Goal: Understand process/instructions

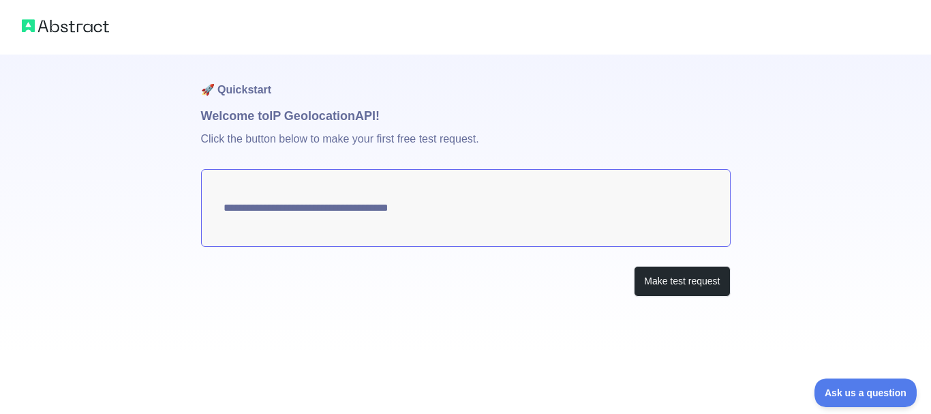
type textarea "**********"
click at [691, 301] on div "**********" at bounding box center [466, 203] width 530 height 296
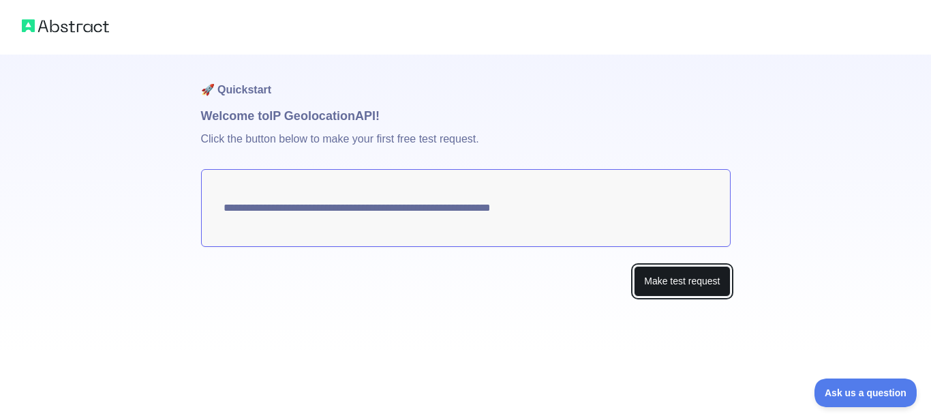
click at [697, 290] on button "Make test request" at bounding box center [682, 281] width 96 height 31
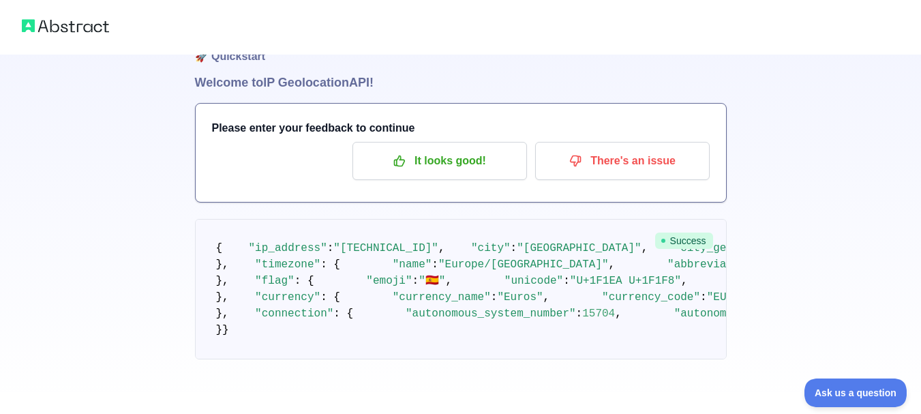
drag, startPoint x: 516, startPoint y: 112, endPoint x: 522, endPoint y: 166, distance: 54.2
drag, startPoint x: 521, startPoint y: 170, endPoint x: 521, endPoint y: 207, distance: 36.8
drag, startPoint x: 521, startPoint y: 215, endPoint x: 527, endPoint y: 191, distance: 24.5
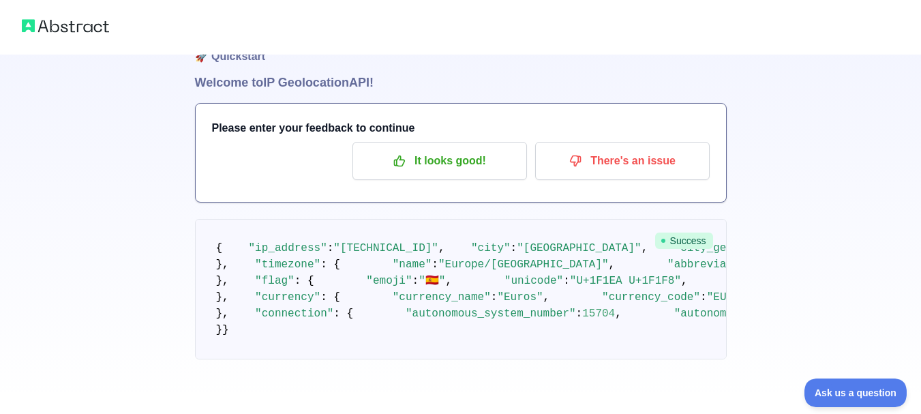
drag, startPoint x: 106, startPoint y: 130, endPoint x: 114, endPoint y: 230, distance: 99.8
drag, startPoint x: 134, startPoint y: 190, endPoint x: 404, endPoint y: 316, distance: 297.6
click at [847, 392] on span "Ask us a question" at bounding box center [848, 391] width 102 height 10
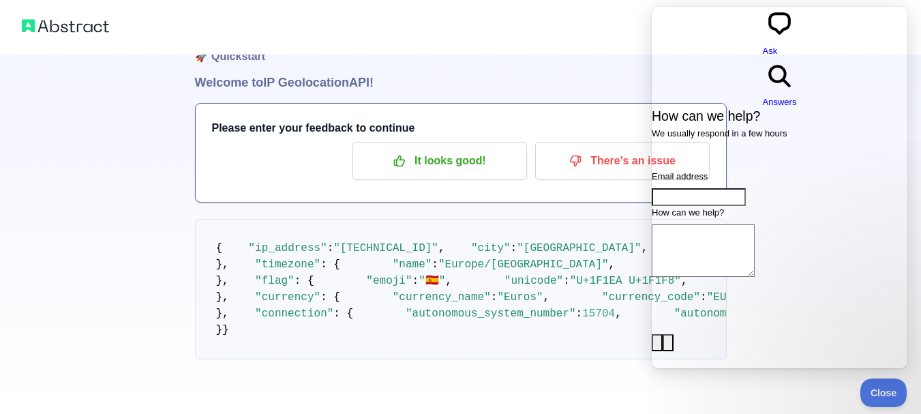
scroll to position [0, 0]
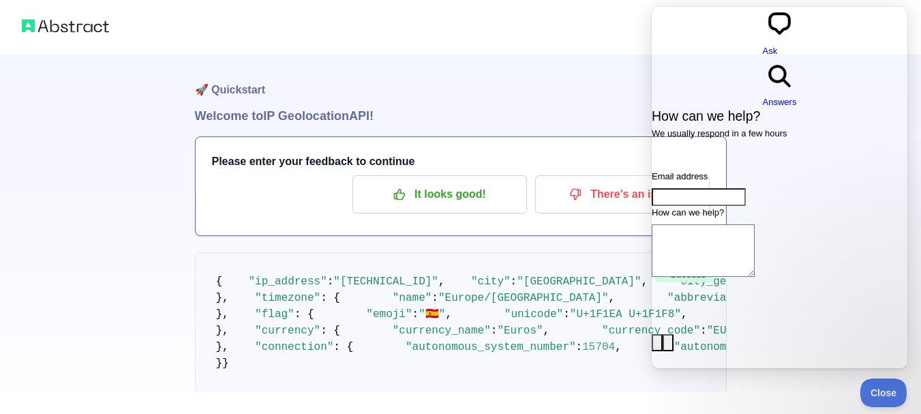
click at [408, 65] on h1 "🚀 Quickstart" at bounding box center [461, 81] width 532 height 52
click at [872, 390] on span "Close" at bounding box center [880, 391] width 46 height 10
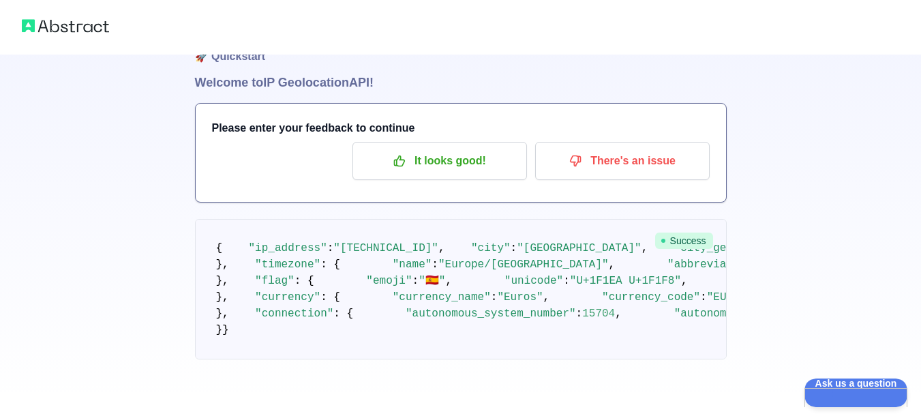
scroll to position [326, 0]
drag, startPoint x: 168, startPoint y: 95, endPoint x: 382, endPoint y: 107, distance: 214.3
drag, startPoint x: 363, startPoint y: 99, endPoint x: 371, endPoint y: 104, distance: 8.9
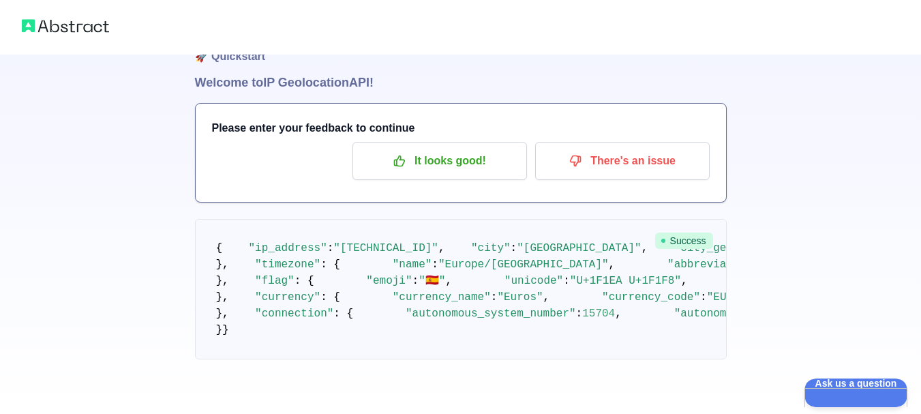
drag, startPoint x: 357, startPoint y: 105, endPoint x: 406, endPoint y: 112, distance: 48.9
click at [406, 219] on pre "{ "ip_address" : "[TECHNICAL_ID]" , "city" : "[GEOGRAPHIC_DATA]" , "city_geonam…" at bounding box center [461, 289] width 532 height 140
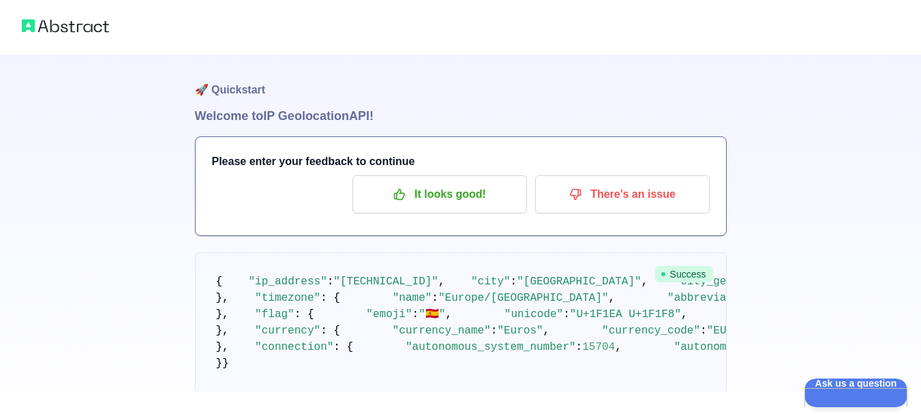
drag, startPoint x: 618, startPoint y: 137, endPoint x: 545, endPoint y: -14, distance: 168.3
